Goal: Information Seeking & Learning: Learn about a topic

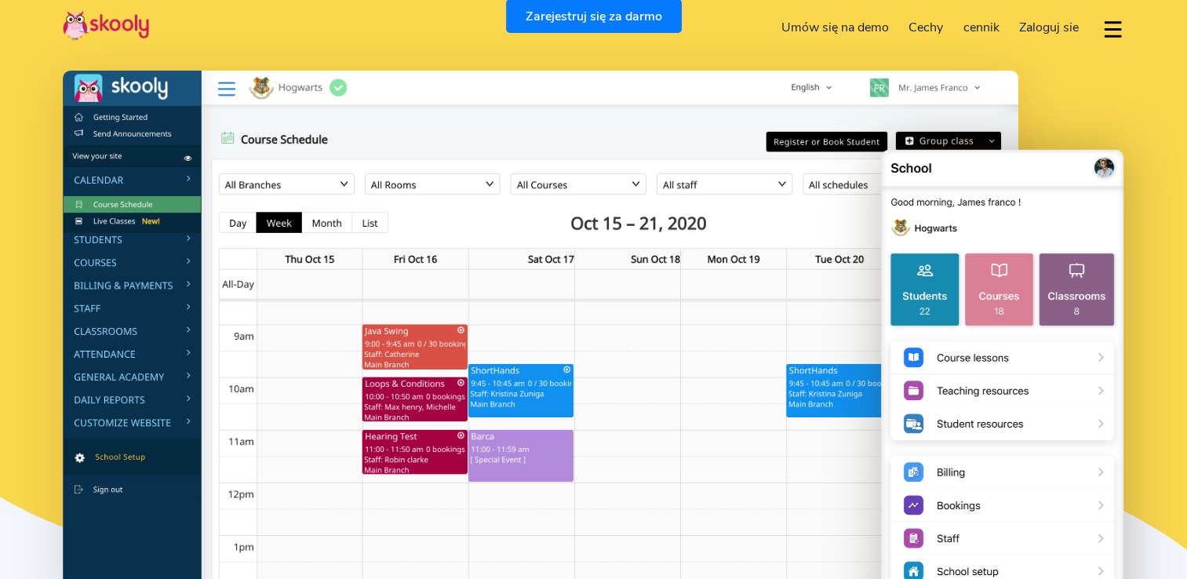
select select "pl"
click at [388, 333] on img at bounding box center [541, 336] width 956 height 530
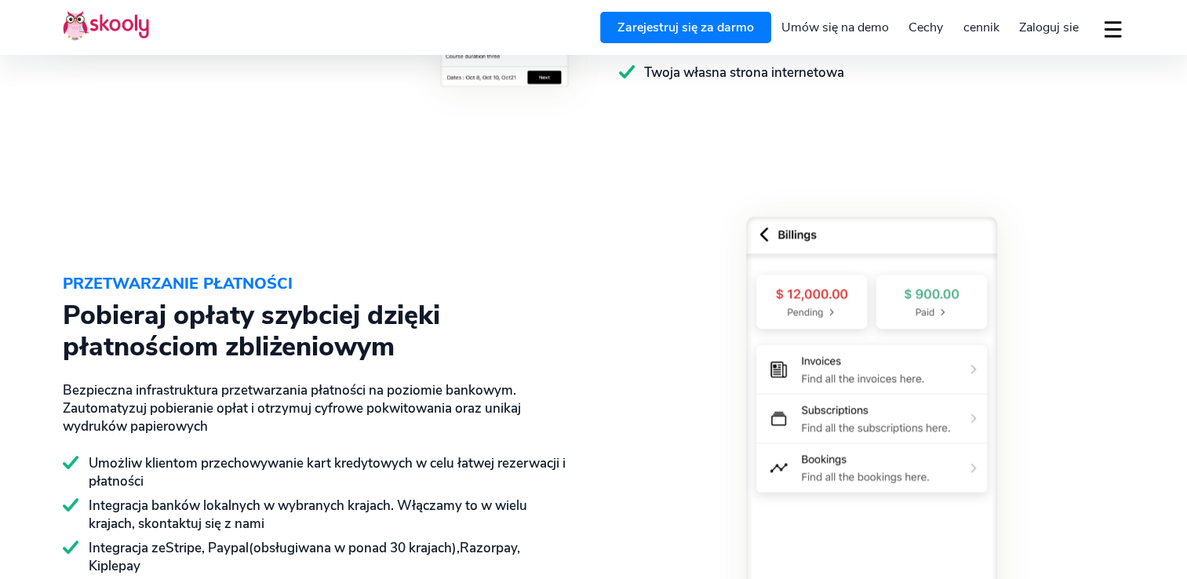
scroll to position [2237, 0]
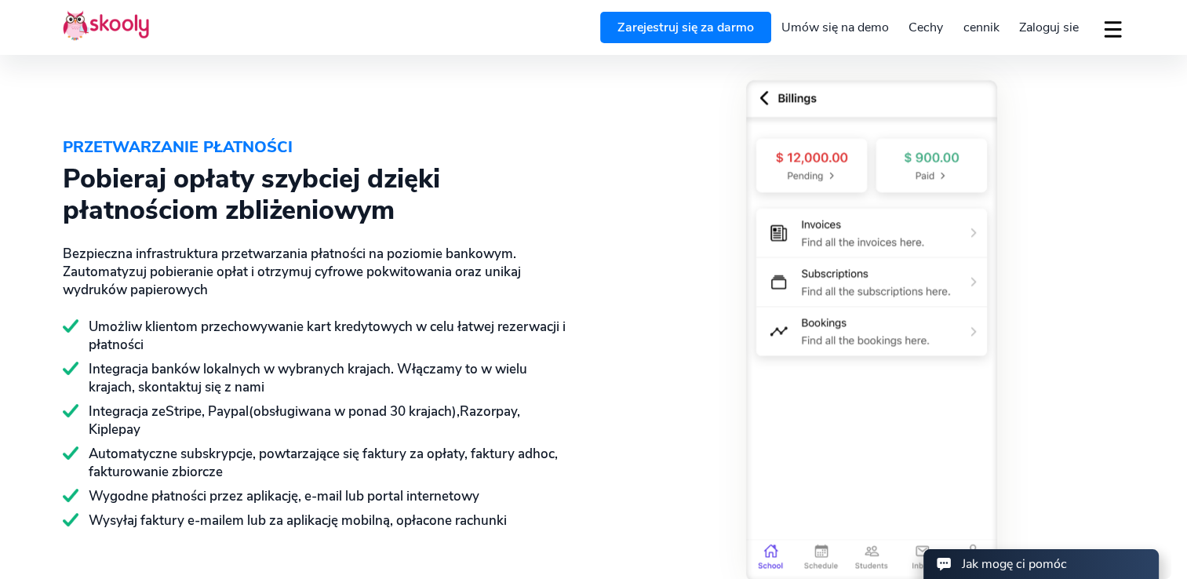
select select "48"
select select "[GEOGRAPHIC_DATA]"
select select "Europe/[GEOGRAPHIC_DATA]"
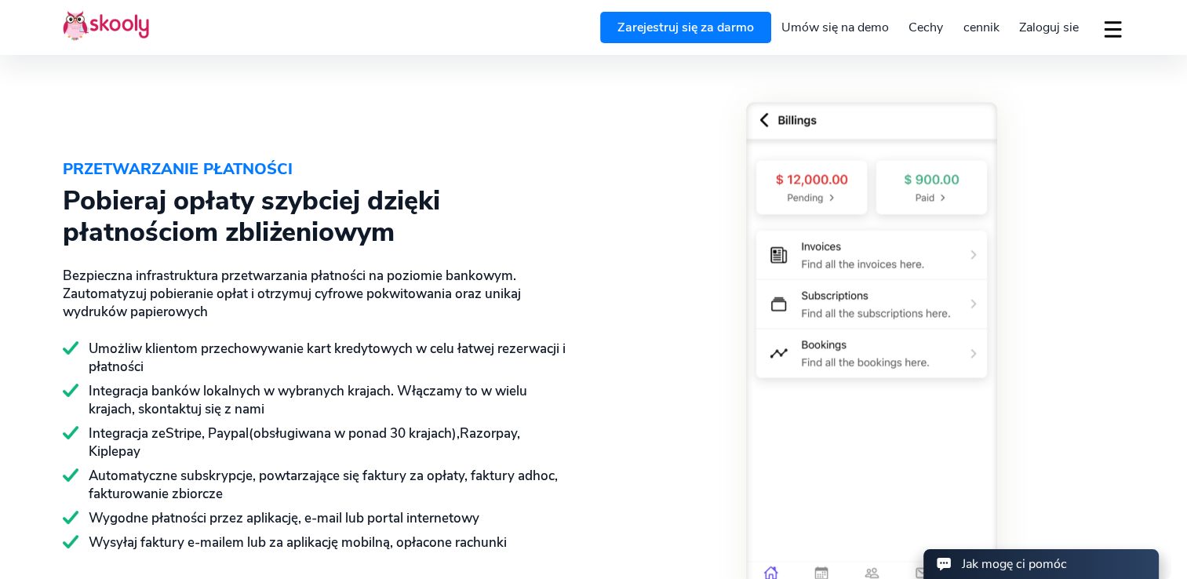
click at [979, 35] on span "cennik" at bounding box center [981, 27] width 36 height 17
click at [978, 30] on span "cennik" at bounding box center [981, 27] width 36 height 17
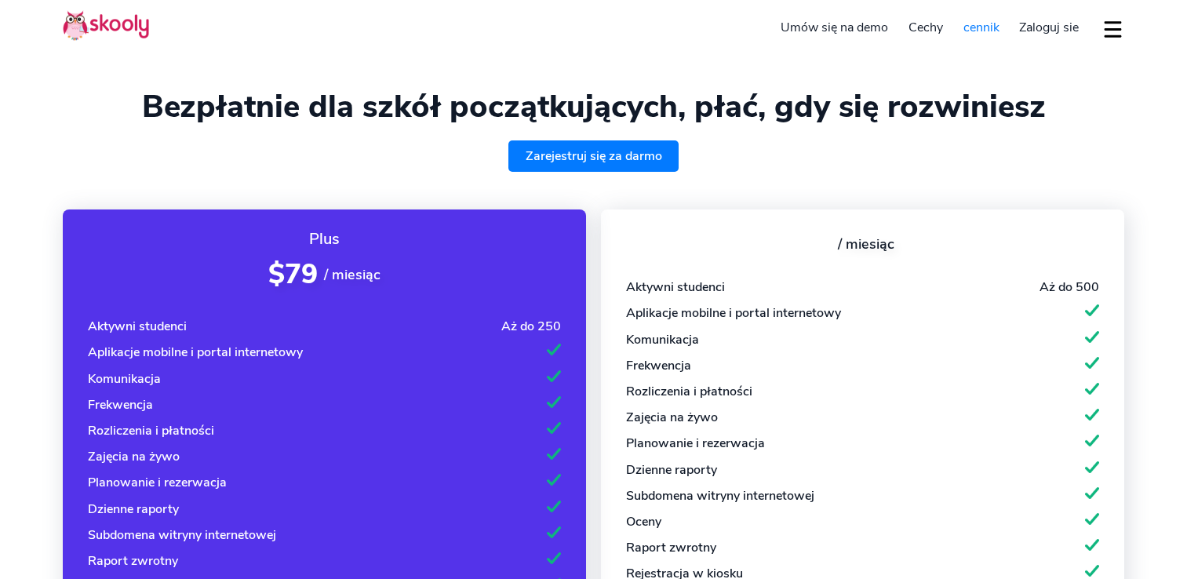
select select "pl"
select select "48"
select select "[GEOGRAPHIC_DATA]"
select select "Europe/[GEOGRAPHIC_DATA]"
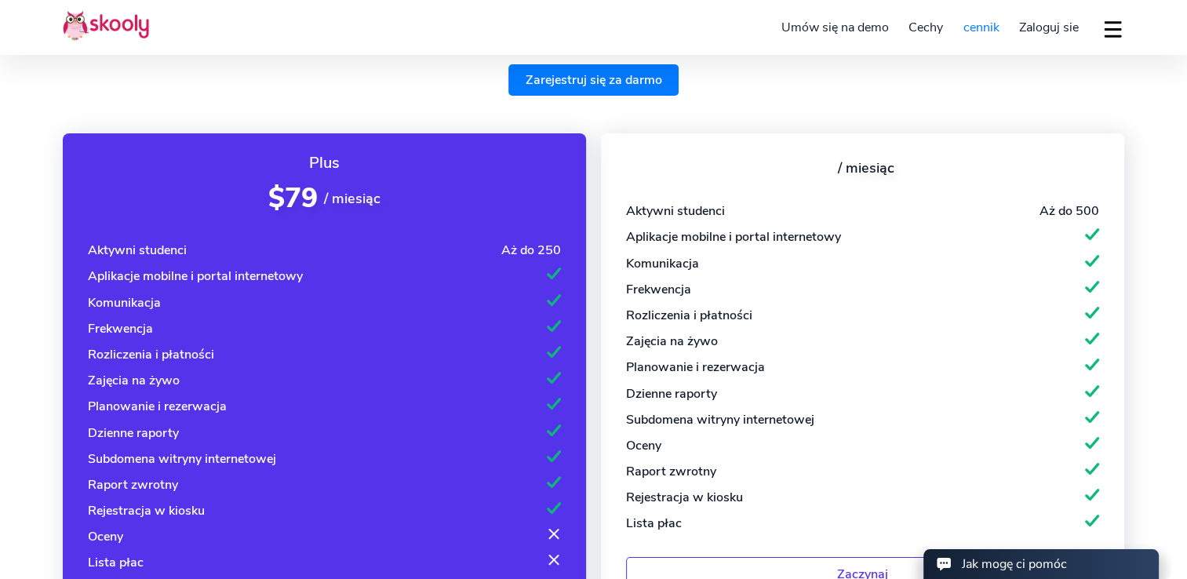
scroll to position [78, 0]
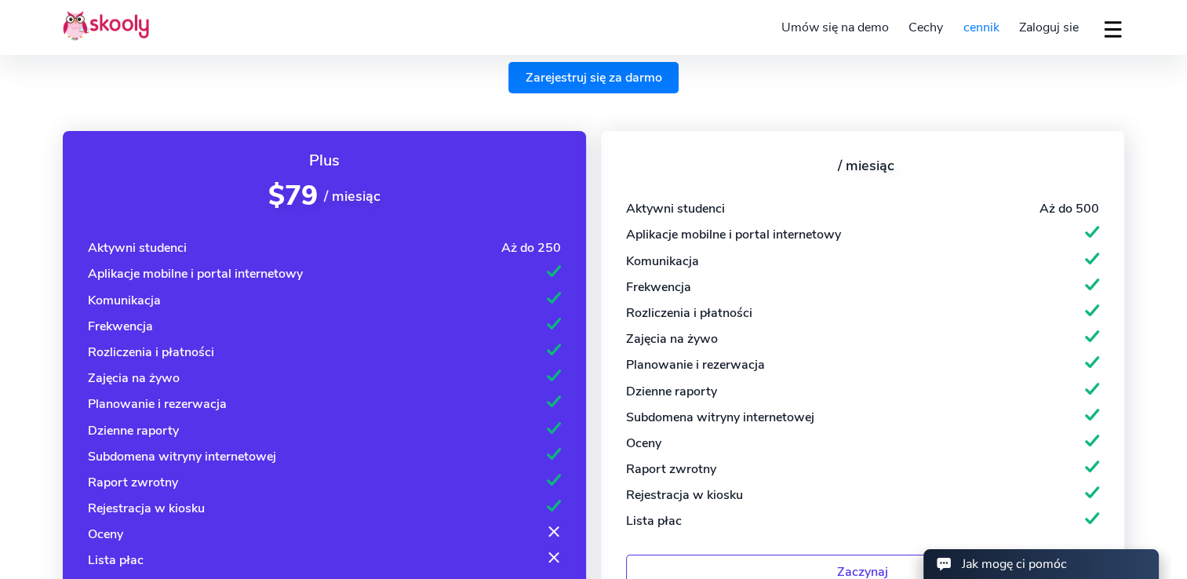
drag, startPoint x: 890, startPoint y: 96, endPoint x: 466, endPoint y: 297, distance: 469.2
click at [466, 297] on div "Komunikacja" at bounding box center [324, 300] width 473 height 17
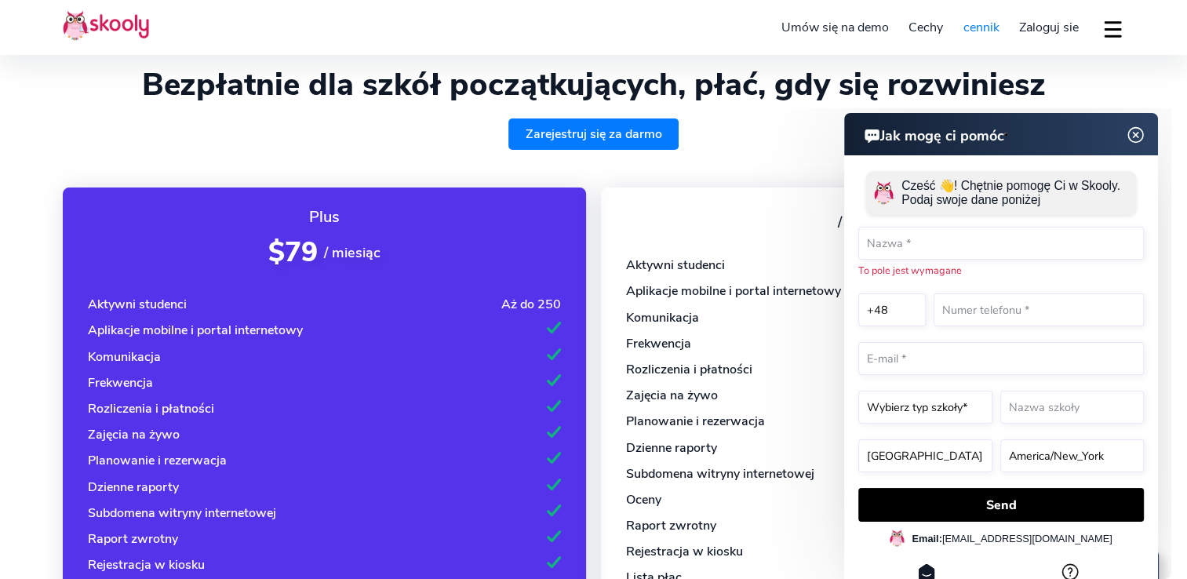
scroll to position [0, 0]
